Goal: Transaction & Acquisition: Purchase product/service

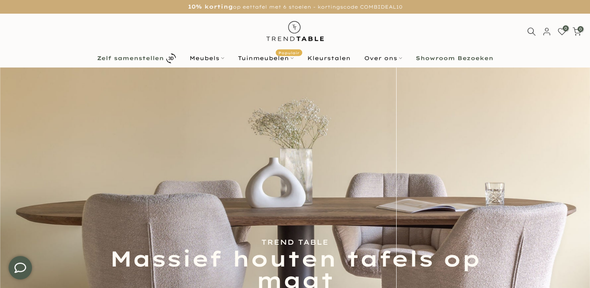
click at [153, 58] on b "Zelf samenstellen" at bounding box center [130, 57] width 67 height 5
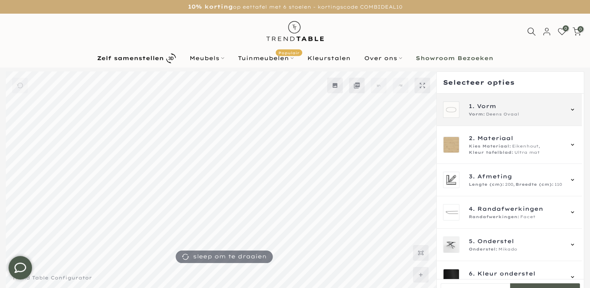
click at [496, 110] on div "1. Vorm Vorm: Deens Ovaal" at bounding box center [516, 110] width 94 height 16
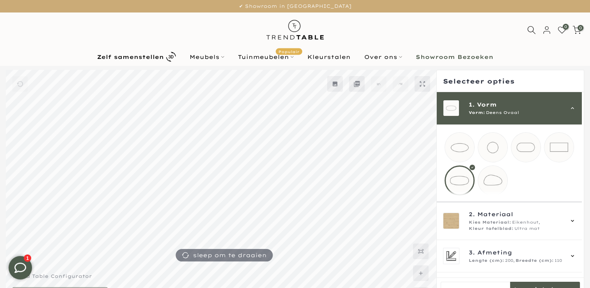
click at [461, 145] on mmq-loader at bounding box center [459, 147] width 29 height 29
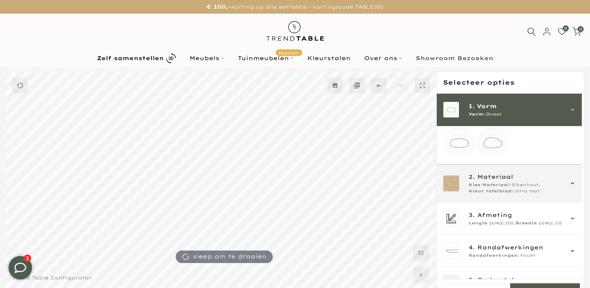
click at [546, 191] on div "Kies Materiaal: Eikenhout, Kleur tafelblad: Ultra mat" at bounding box center [516, 188] width 94 height 12
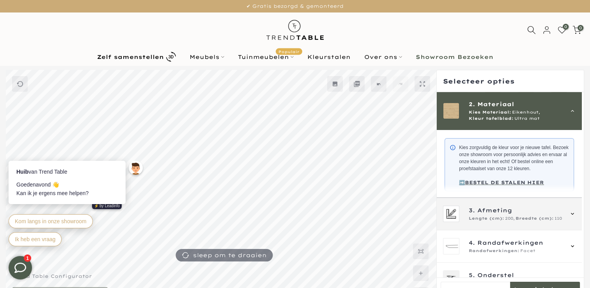
scroll to position [208, 0]
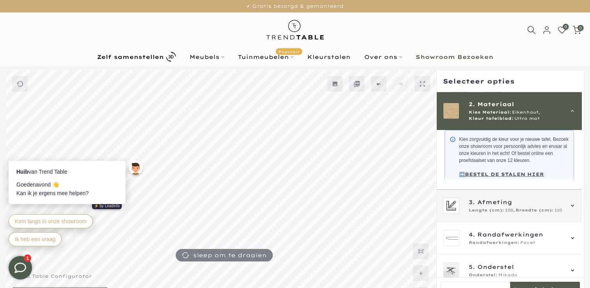
click at [511, 213] on span "200," at bounding box center [510, 210] width 10 height 6
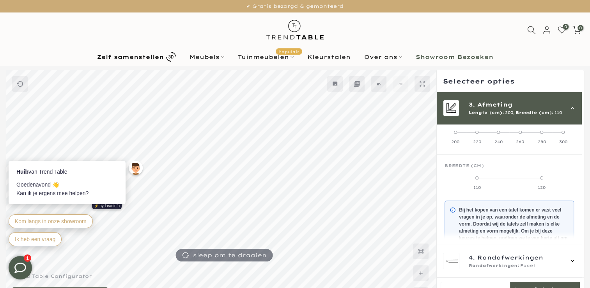
scroll to position [70, 0]
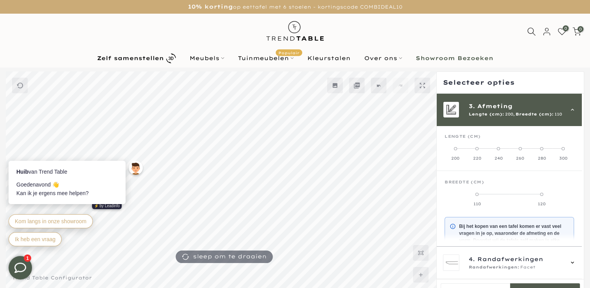
click at [562, 148] on span at bounding box center [563, 148] width 3 height 3
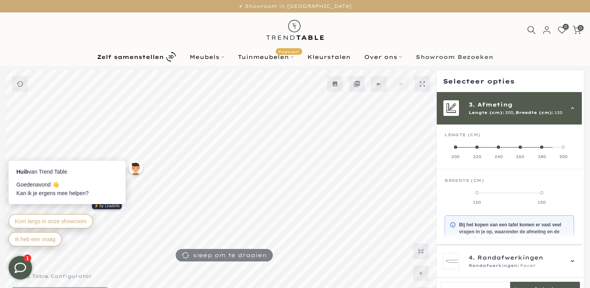
click at [542, 192] on span at bounding box center [541, 192] width 3 height 3
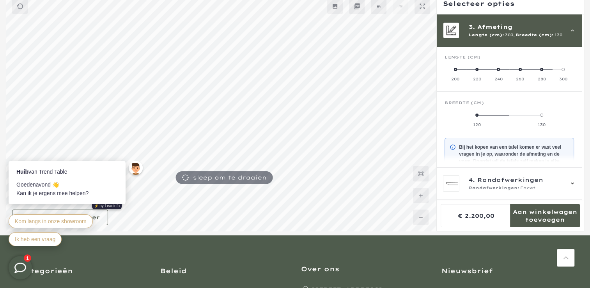
scroll to position [78, 0]
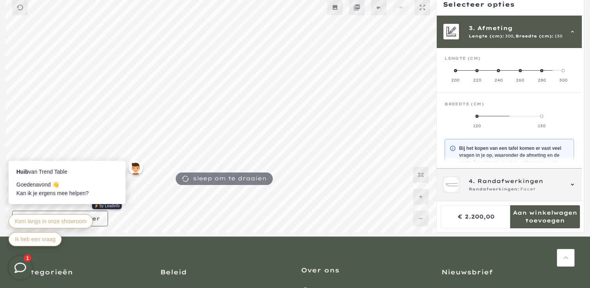
click at [571, 183] on icon at bounding box center [573, 184] width 6 height 6
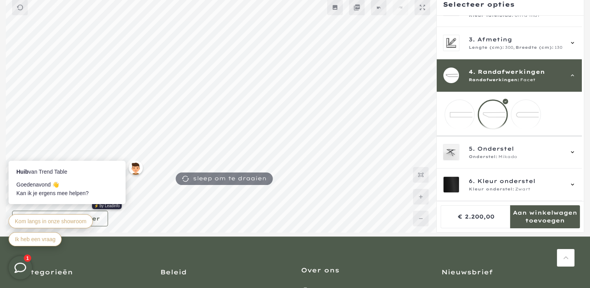
scroll to position [64, 0]
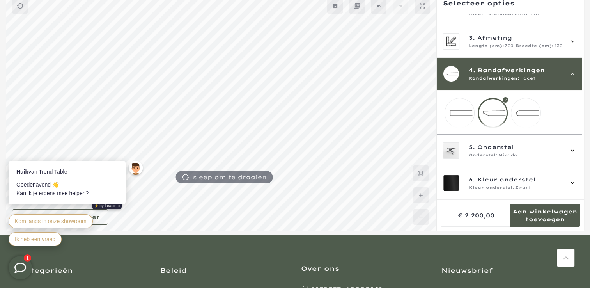
click at [490, 107] on div at bounding box center [493, 113] width 30 height 30
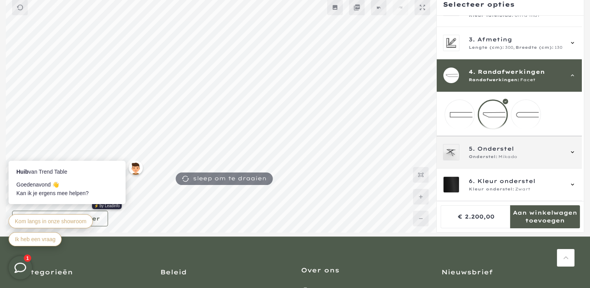
click at [571, 151] on icon at bounding box center [573, 152] width 6 height 6
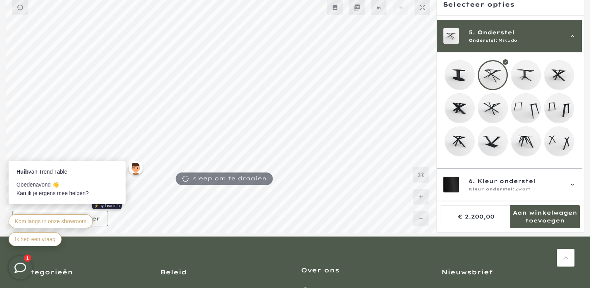
scroll to position [134, 0]
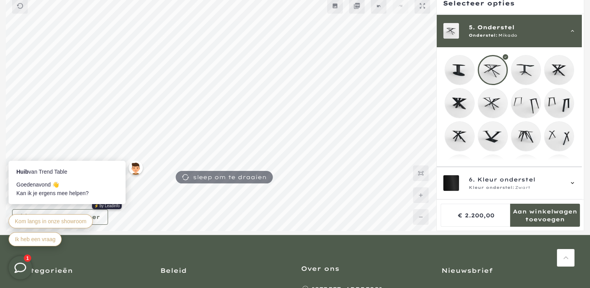
click at [526, 66] on mmq-loader at bounding box center [526, 69] width 29 height 29
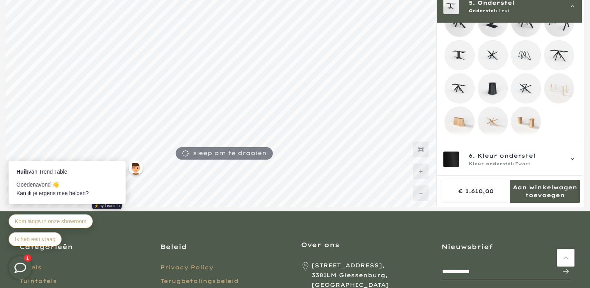
scroll to position [117, 0]
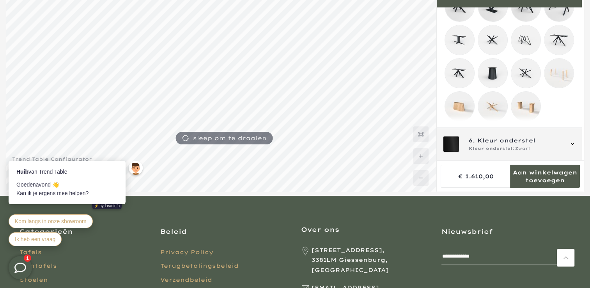
click at [573, 144] on icon at bounding box center [572, 144] width 3 height 2
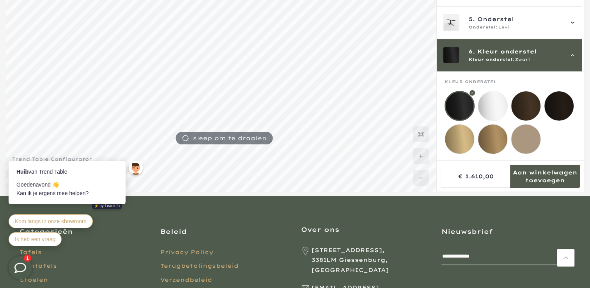
scroll to position [109, 0]
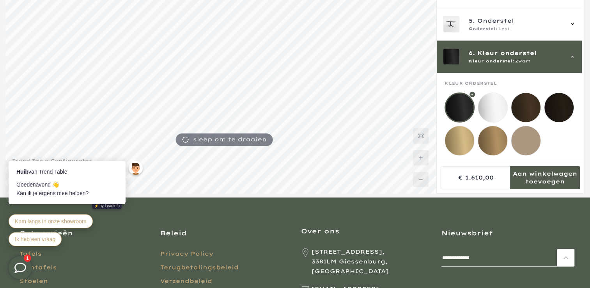
click at [531, 102] on mmq-loader at bounding box center [526, 107] width 29 height 29
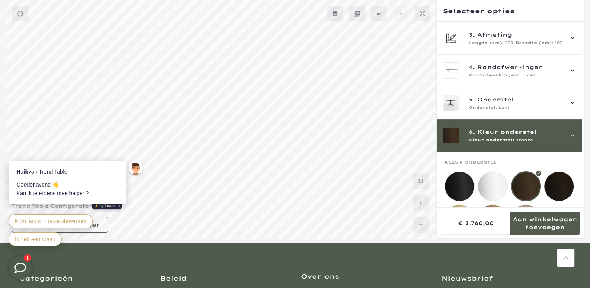
scroll to position [69, 0]
